Goal: Information Seeking & Learning: Check status

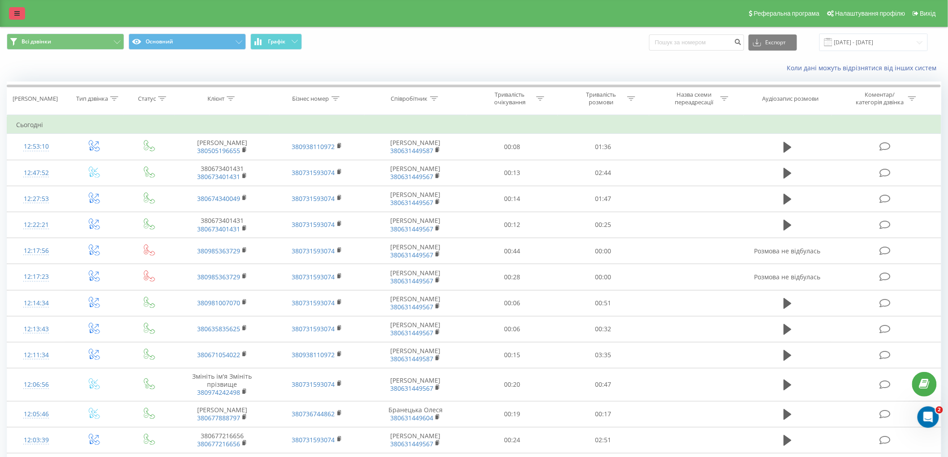
click at [15, 9] on link at bounding box center [17, 13] width 16 height 13
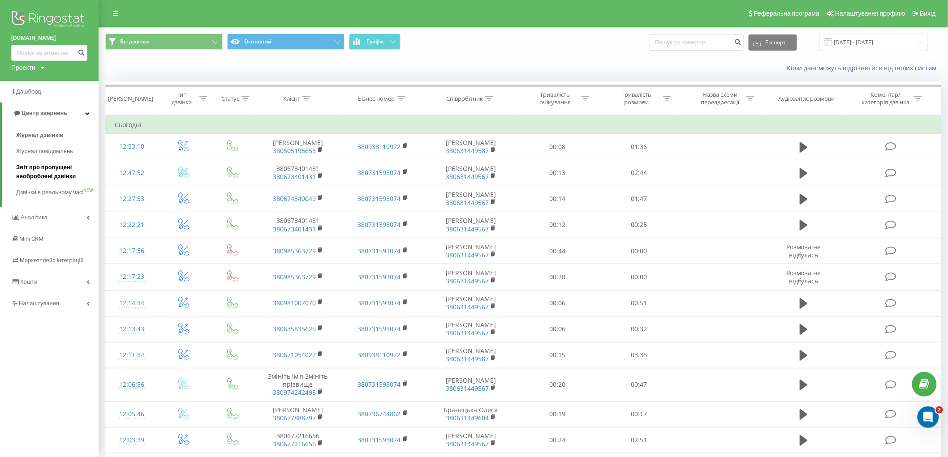
click at [42, 173] on span "Звіт про пропущені необроблені дзвінки" at bounding box center [55, 172] width 78 height 18
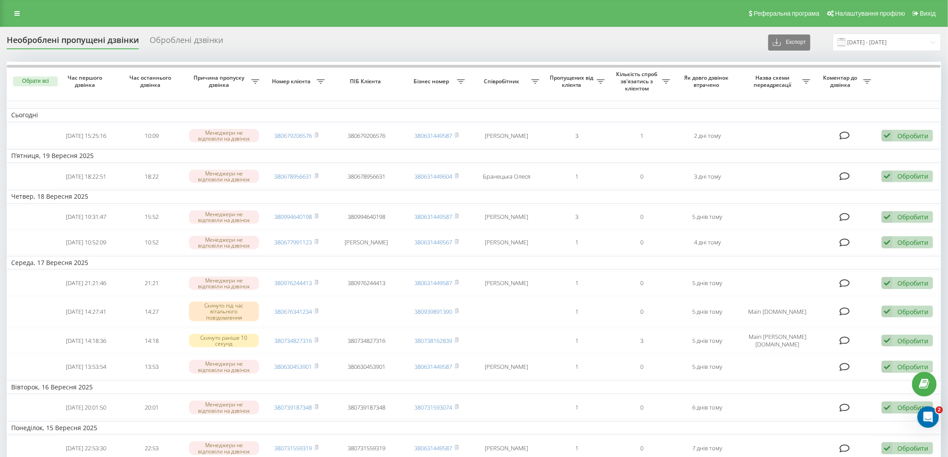
click at [13, 15] on link at bounding box center [17, 13] width 16 height 13
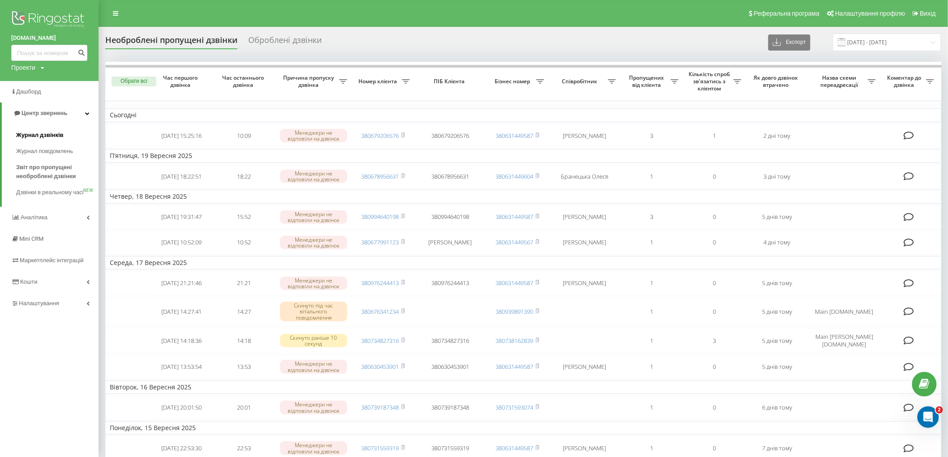
click at [40, 135] on span "Журнал дзвінків" at bounding box center [39, 135] width 47 height 9
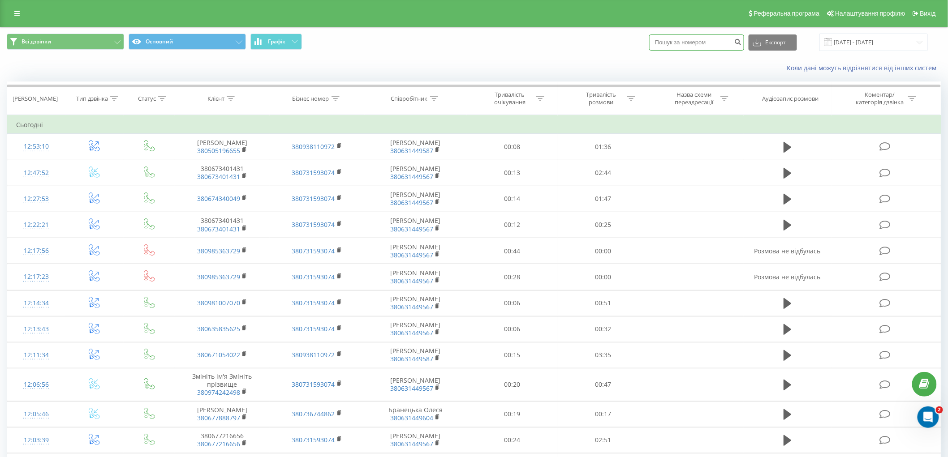
click at [702, 43] on input at bounding box center [696, 42] width 95 height 16
paste input "380953006958"
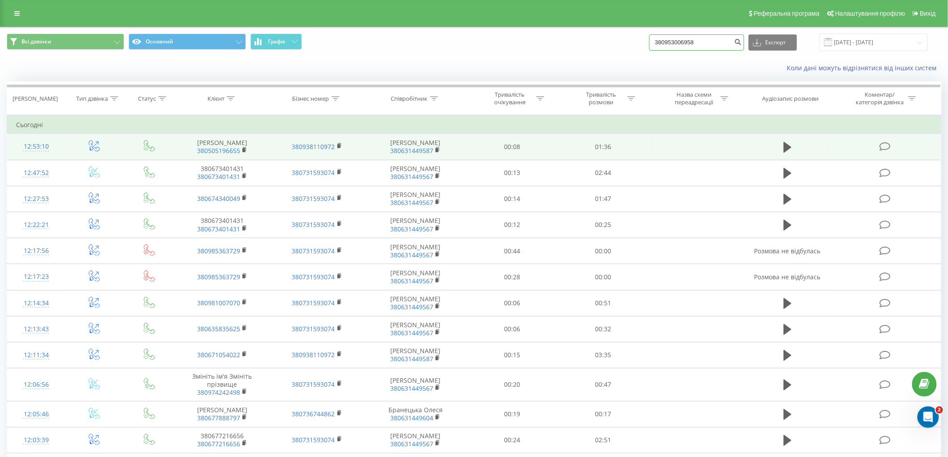
type input "380953006958"
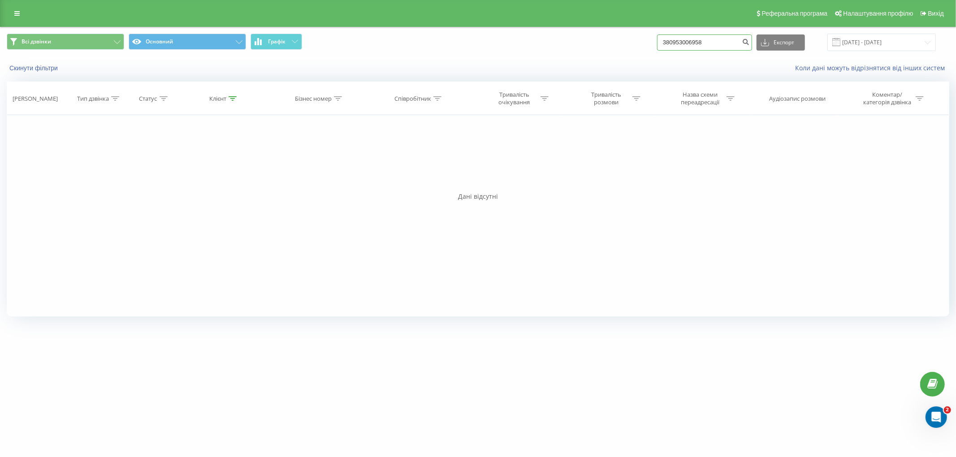
drag, startPoint x: 719, startPoint y: 42, endPoint x: 610, endPoint y: 43, distance: 108.9
click at [610, 43] on div "Всі дзвінки Основний Графік 380953006958 Експорт .csv .xls .xlsx 22.06.2025 - 2…" at bounding box center [478, 42] width 942 height 17
paste input "0673401431"
type input "0673401431"
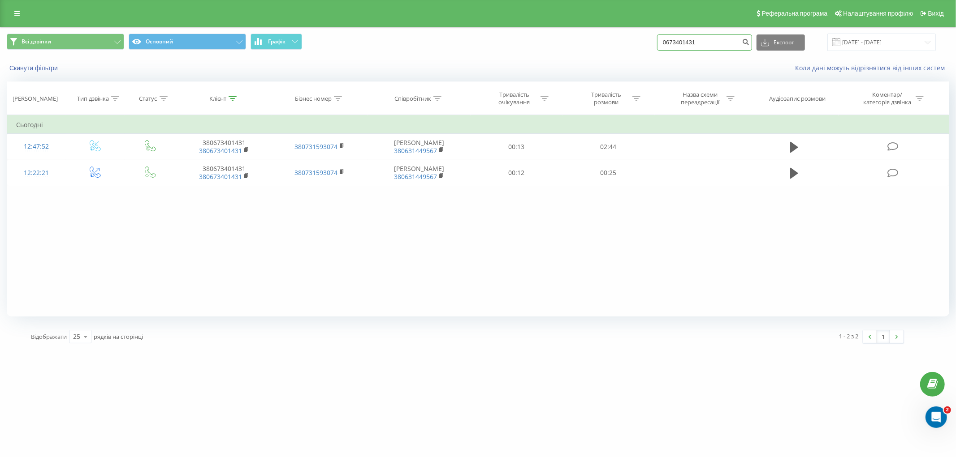
drag, startPoint x: 710, startPoint y: 39, endPoint x: 490, endPoint y: 54, distance: 220.5
click at [490, 54] on div "Всі дзвінки Основний Графік 0673401431 Експорт .csv .xls .xlsx 22.06.2025 - 22.…" at bounding box center [477, 42] width 955 height 30
paste input "985363729"
type input "0985363729"
click at [701, 43] on input "0985363729" at bounding box center [704, 42] width 95 height 16
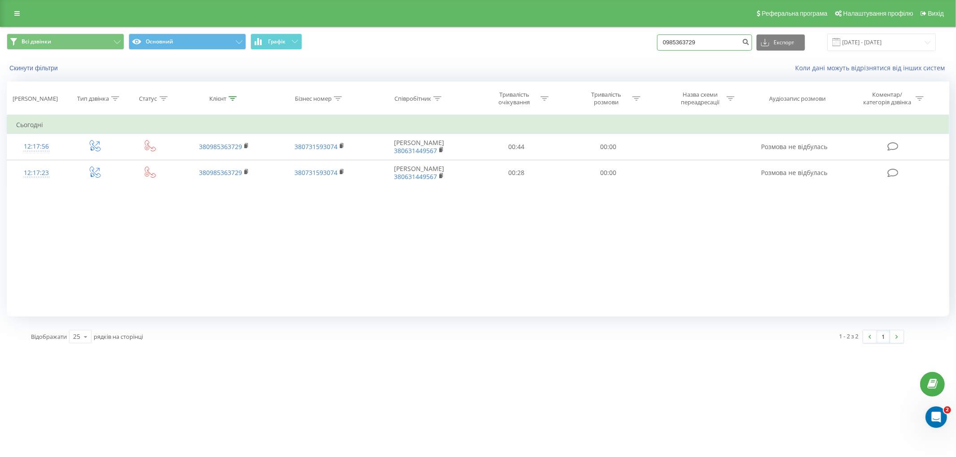
drag, startPoint x: 735, startPoint y: 40, endPoint x: 616, endPoint y: 42, distance: 119.2
click at [616, 42] on div "Всі дзвінки Основний Графік 0985363729 Експорт .csv .xls .xlsx 22.06.2025 - 22.…" at bounding box center [478, 42] width 942 height 17
paste input "+380981007070"
type input "0981007070"
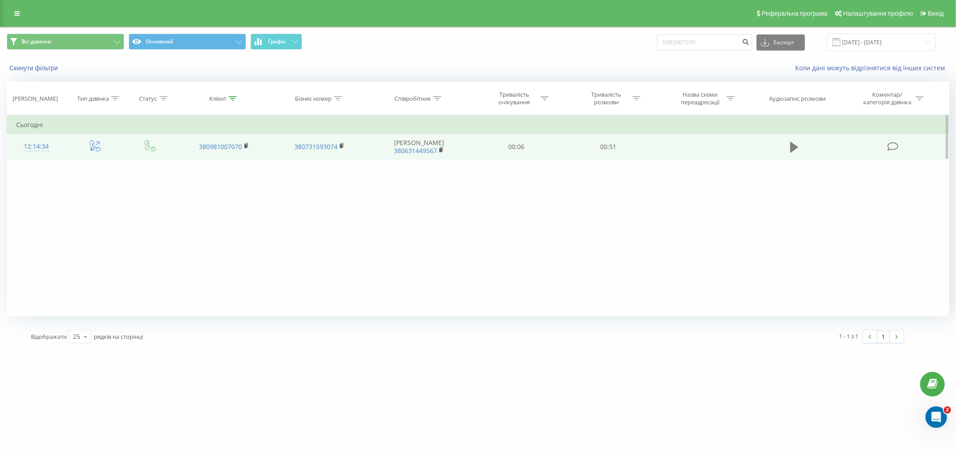
click at [793, 147] on icon at bounding box center [794, 147] width 8 height 11
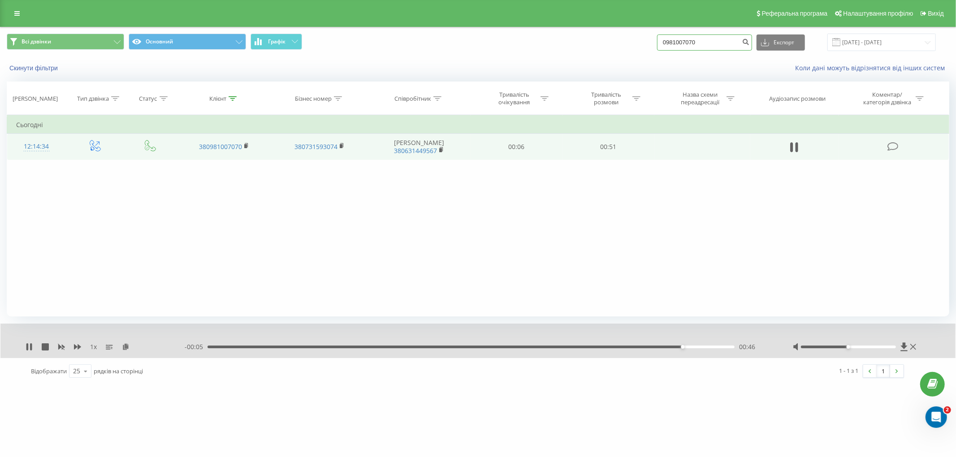
drag, startPoint x: 722, startPoint y: 43, endPoint x: 595, endPoint y: 31, distance: 128.2
click at [601, 33] on div "Всі дзвінки Основний Графік 0981007070 Експорт .csv .xls .xlsx 22.06.2025 - 22.…" at bounding box center [477, 42] width 955 height 30
paste input "635835625"
type input "0635835625"
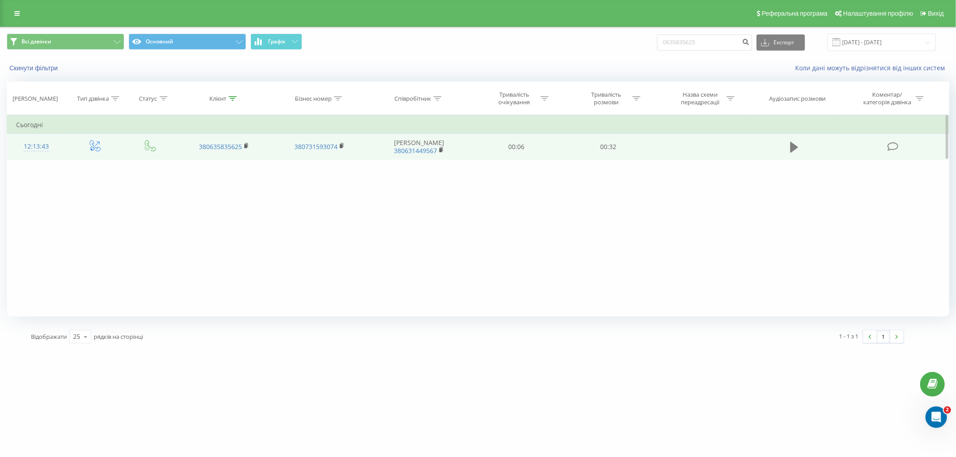
click at [795, 144] on icon at bounding box center [794, 147] width 8 height 13
